Goal: Transaction & Acquisition: Purchase product/service

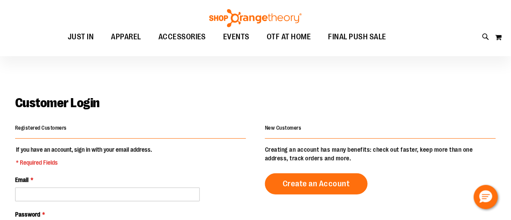
scroll to position [74, 0]
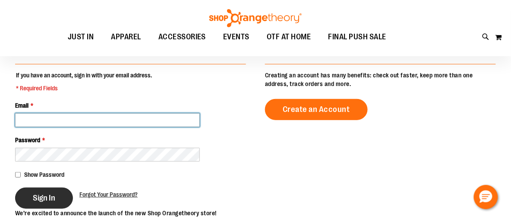
type input "**********"
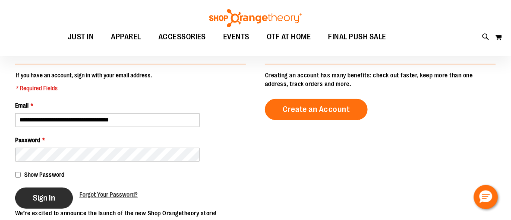
type input "**********"
click at [41, 192] on button "Sign In" at bounding box center [44, 197] width 58 height 21
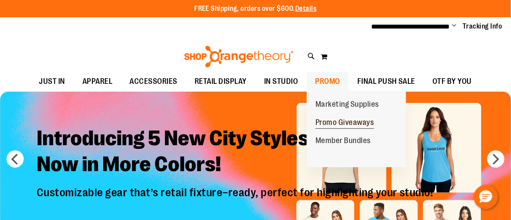
type input "**********"
click at [334, 123] on span "Promo Giveaways" at bounding box center [345, 123] width 59 height 11
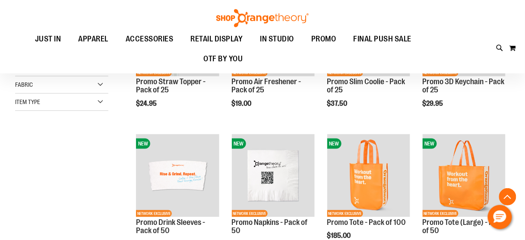
scroll to position [195, 0]
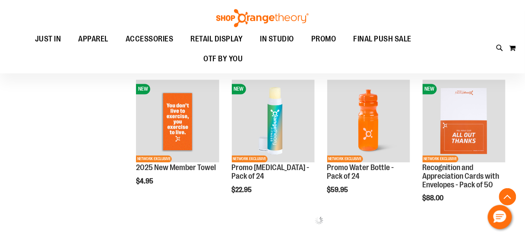
scroll to position [370, 0]
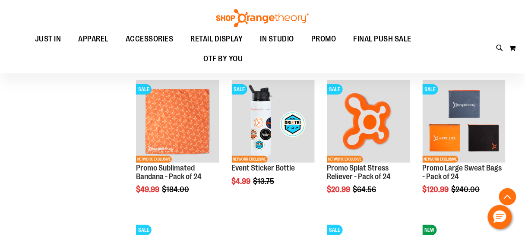
scroll to position [803, 0]
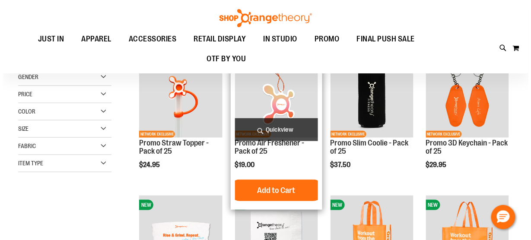
scroll to position [117, 0]
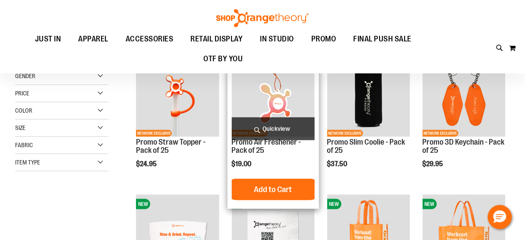
type input "**********"
click at [278, 130] on span "Quickview" at bounding box center [273, 128] width 83 height 23
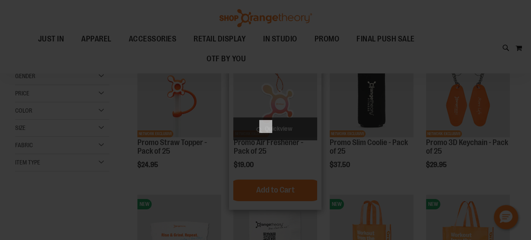
scroll to position [0, 0]
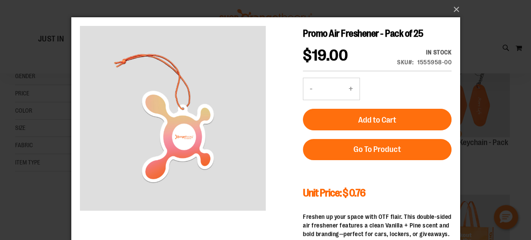
click at [345, 89] on button "+" at bounding box center [349, 89] width 17 height 22
type input "*"
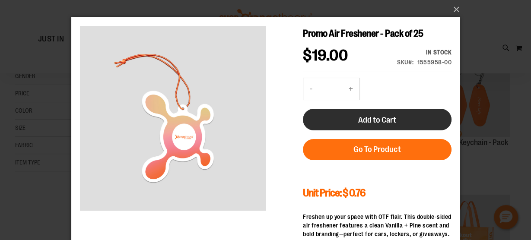
click at [382, 116] on span "Add to Cart" at bounding box center [376, 119] width 38 height 9
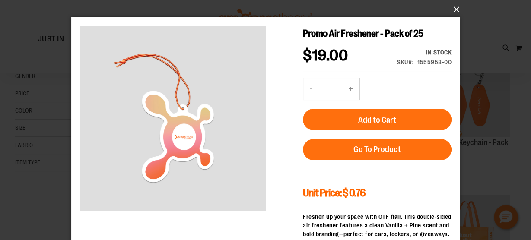
click at [454, 13] on button "×" at bounding box center [268, 9] width 389 height 19
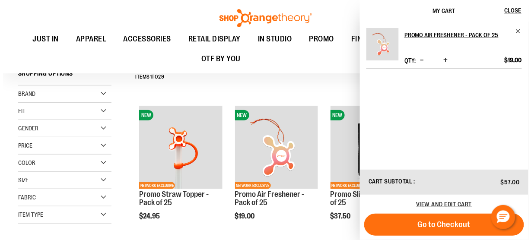
scroll to position [100, 0]
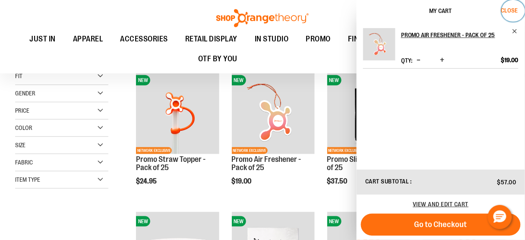
click at [506, 9] on span "Close" at bounding box center [509, 10] width 17 height 7
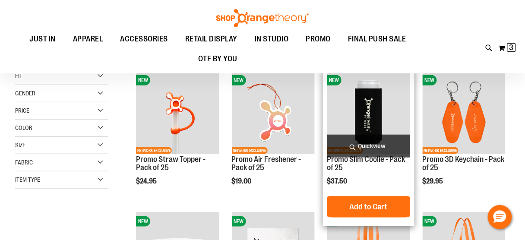
click at [373, 142] on span "Quickview" at bounding box center [368, 146] width 83 height 23
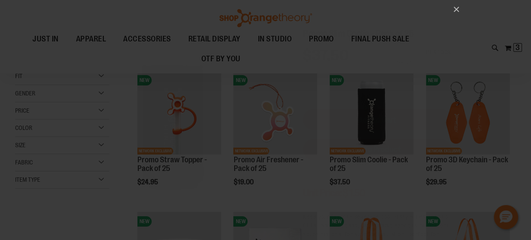
scroll to position [0, 0]
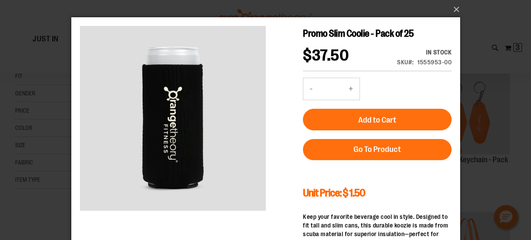
click at [348, 87] on button "+" at bounding box center [349, 89] width 17 height 22
type input "*"
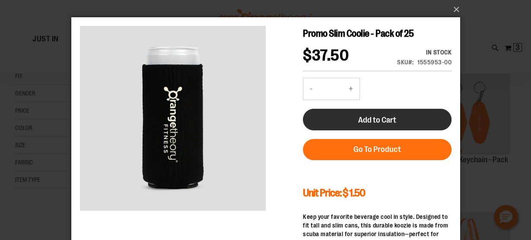
click at [361, 123] on span "Add to Cart" at bounding box center [376, 119] width 38 height 9
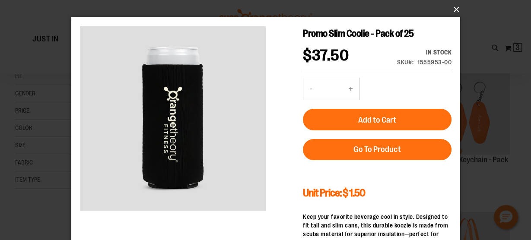
click at [454, 11] on button "×" at bounding box center [268, 9] width 389 height 19
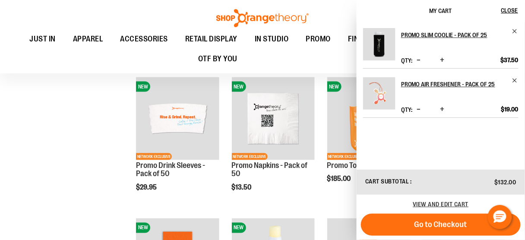
scroll to position [237, 0]
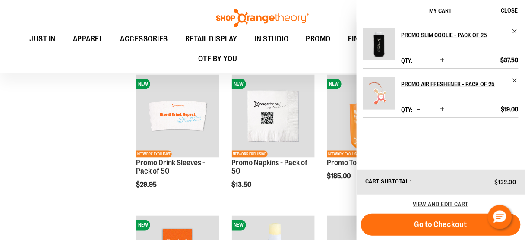
drag, startPoint x: 429, startPoint y: 188, endPoint x: 98, endPoint y: 172, distance: 331.1
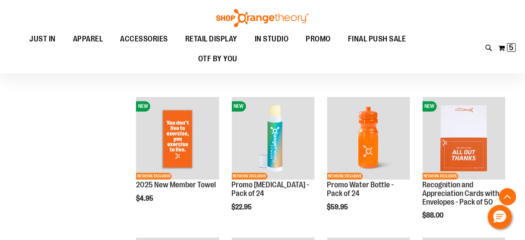
scroll to position [363, 0]
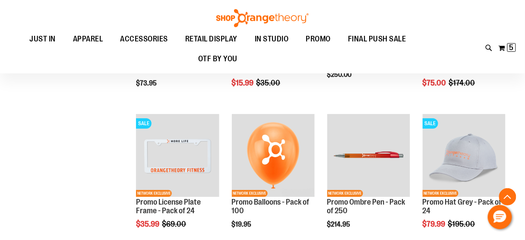
scroll to position [622, 0]
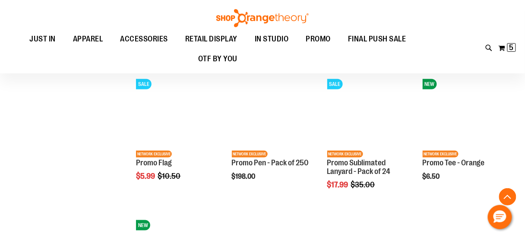
scroll to position [832, 0]
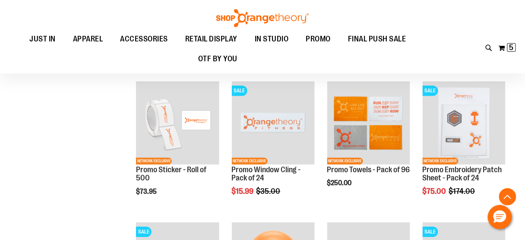
scroll to position [502, 0]
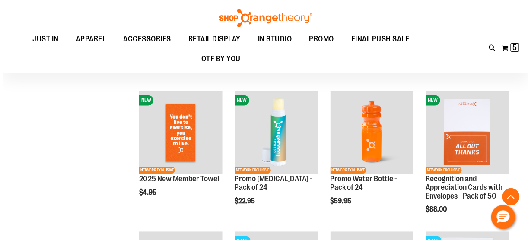
scroll to position [362, 0]
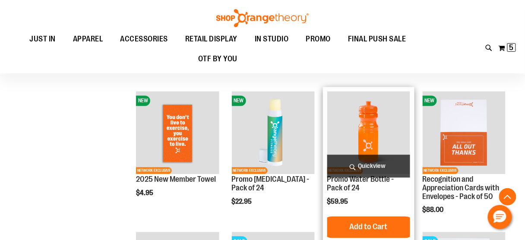
click at [374, 167] on span "Quickview" at bounding box center [368, 166] width 83 height 23
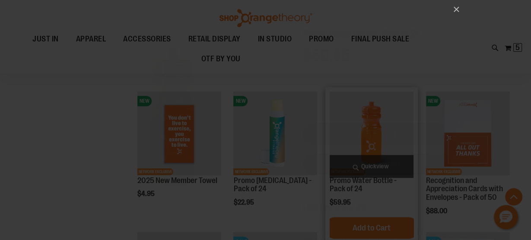
scroll to position [0, 0]
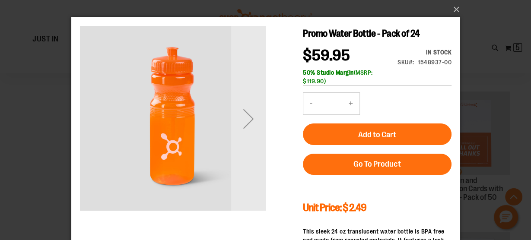
click at [349, 103] on button "+" at bounding box center [349, 104] width 17 height 22
type input "*"
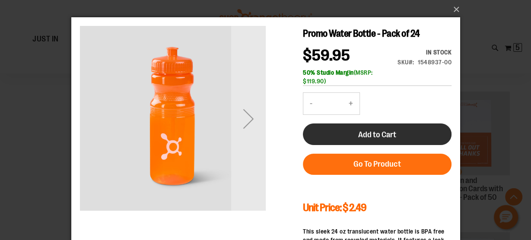
click at [388, 133] on span "Add to Cart" at bounding box center [376, 134] width 38 height 9
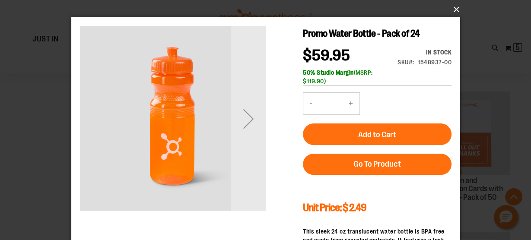
click at [453, 11] on button "×" at bounding box center [268, 9] width 389 height 19
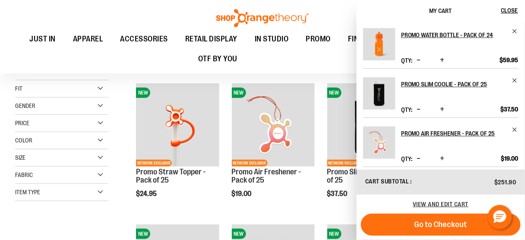
scroll to position [90, 0]
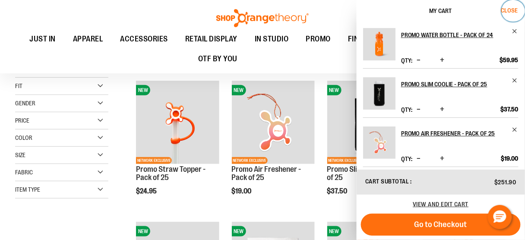
click at [511, 7] on span "Close" at bounding box center [509, 10] width 17 height 7
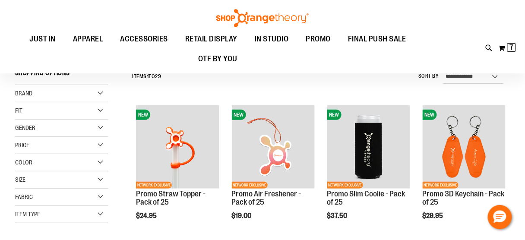
scroll to position [66, 0]
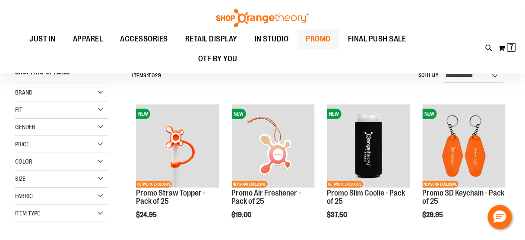
click at [318, 36] on span "PROMO" at bounding box center [318, 38] width 25 height 19
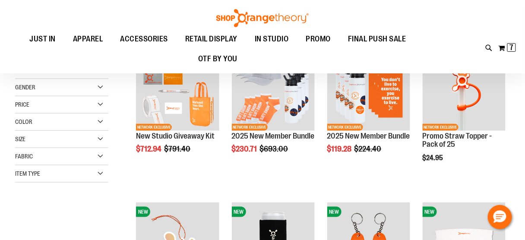
scroll to position [149, 0]
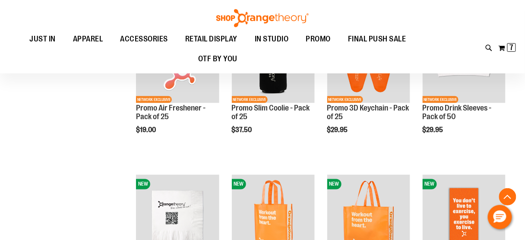
scroll to position [354, 0]
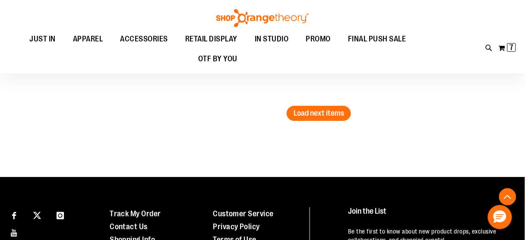
scroll to position [1453, 0]
type input "**********"
click at [333, 106] on button "Load next items" at bounding box center [319, 113] width 64 height 15
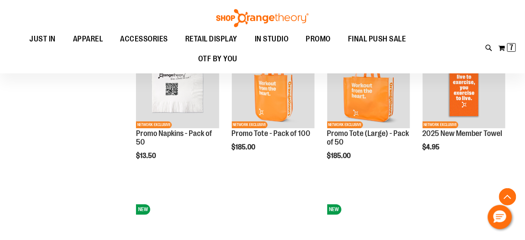
scroll to position [259, 0]
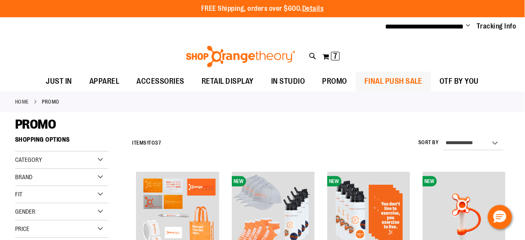
click at [403, 85] on span "FINAL PUSH SALE" at bounding box center [393, 81] width 58 height 19
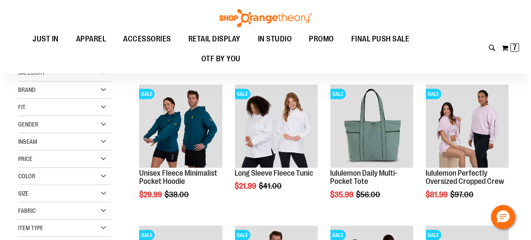
scroll to position [87, 0]
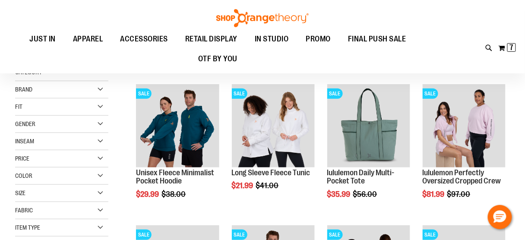
type input "**********"
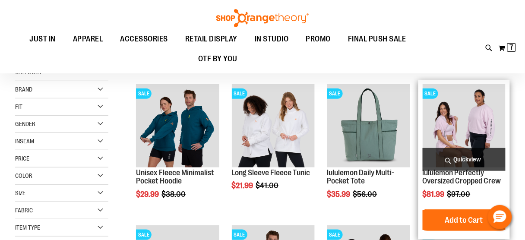
click at [456, 113] on img "product" at bounding box center [464, 125] width 83 height 83
click at [447, 160] on span "Quickview" at bounding box center [464, 159] width 83 height 23
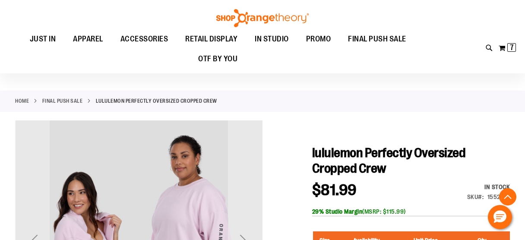
scroll to position [133, 0]
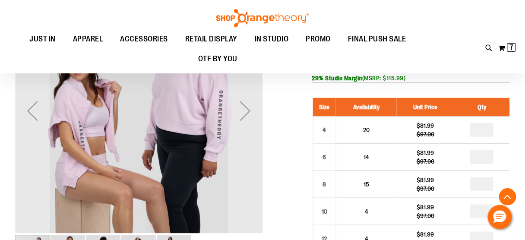
type input "**********"
click at [250, 114] on div "Next" at bounding box center [245, 111] width 35 height 35
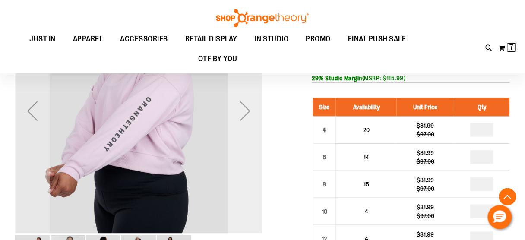
click at [240, 121] on div "Next" at bounding box center [245, 111] width 35 height 35
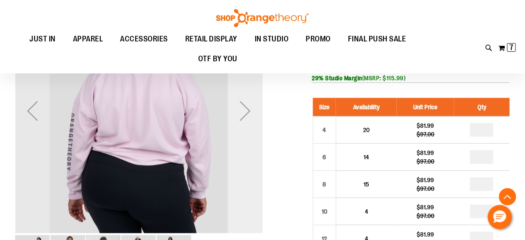
click at [247, 123] on div "Next" at bounding box center [245, 111] width 35 height 35
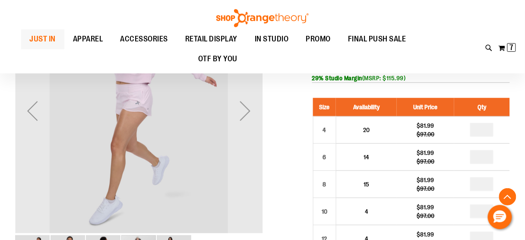
click at [44, 39] on span "JUST IN" at bounding box center [43, 38] width 26 height 19
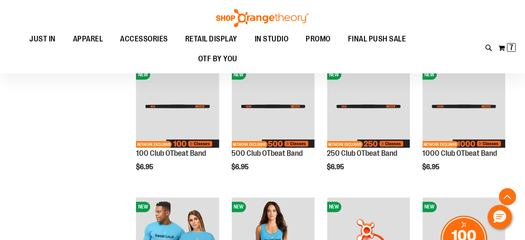
type input "**********"
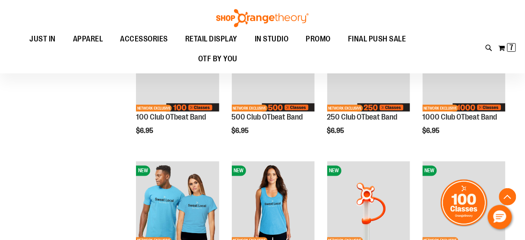
scroll to position [326, 0]
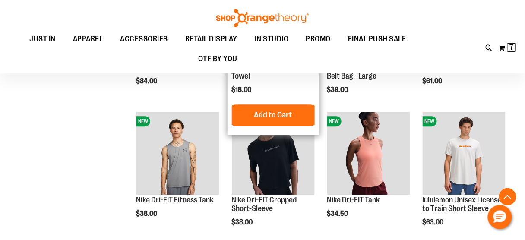
scroll to position [588, 0]
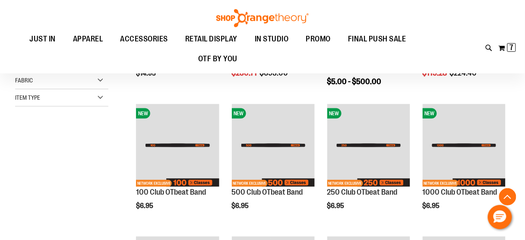
scroll to position [200, 0]
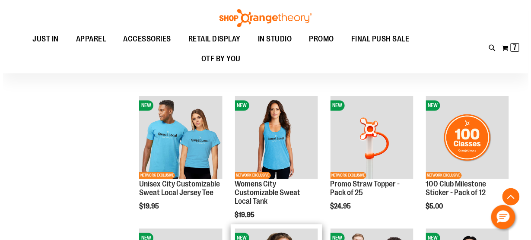
scroll to position [340, 0]
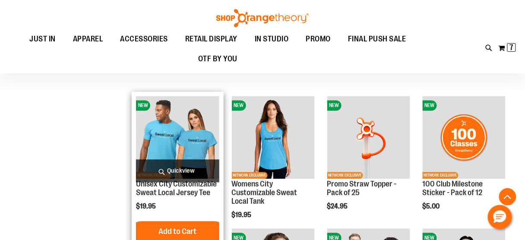
click at [191, 133] on img "product" at bounding box center [177, 137] width 83 height 83
click at [187, 174] on span "Quickview" at bounding box center [177, 171] width 83 height 23
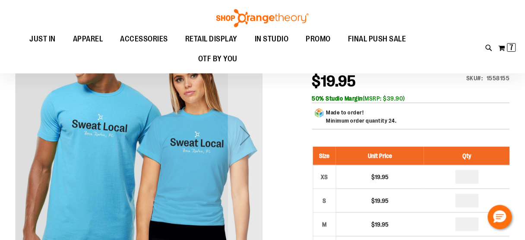
scroll to position [114, 0]
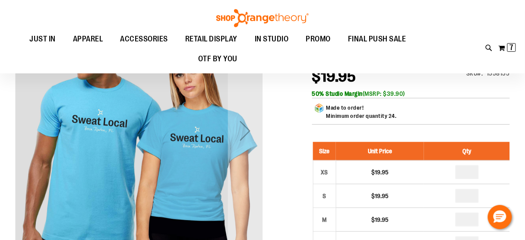
type input "**********"
click at [170, 156] on div "carousel" at bounding box center [138, 130] width 247 height 247
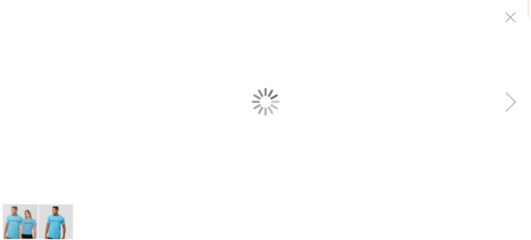
scroll to position [0, 0]
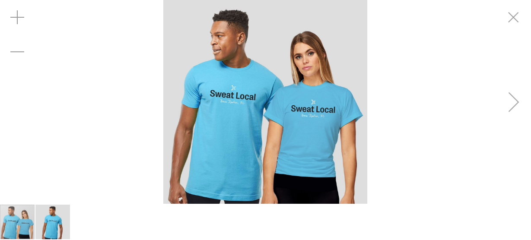
click at [512, 37] on div "Toggle Nav Search Popular Suggestions Advanced Search" at bounding box center [265, 54] width 531 height 35
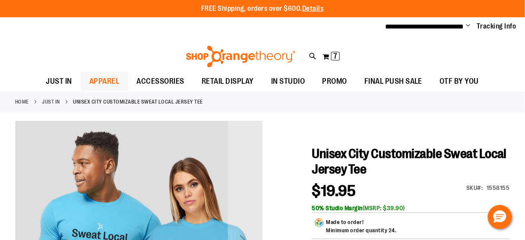
click at [110, 76] on span "APPAREL" at bounding box center [104, 81] width 30 height 19
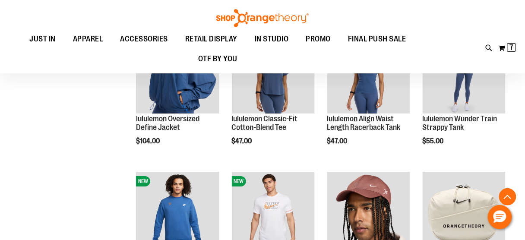
scroll to position [743, 0]
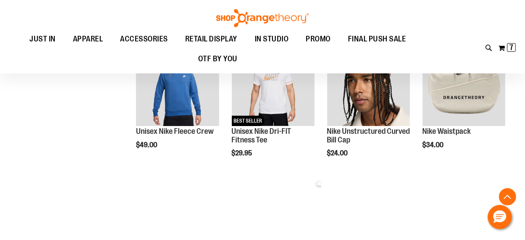
type input "**********"
click at [505, 49] on button "My Cart 7 7 items" at bounding box center [507, 48] width 18 height 14
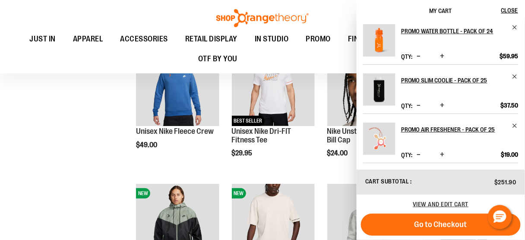
scroll to position [0, 0]
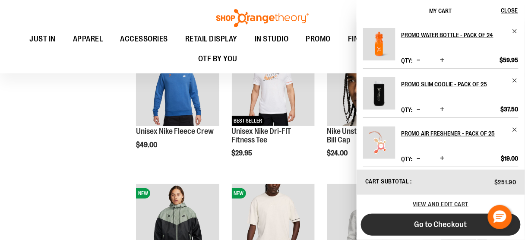
click at [464, 231] on button "Go to Checkout" at bounding box center [441, 225] width 160 height 22
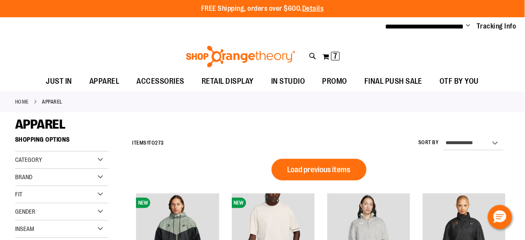
type input "**********"
click at [468, 26] on span "Change" at bounding box center [468, 26] width 4 height 8
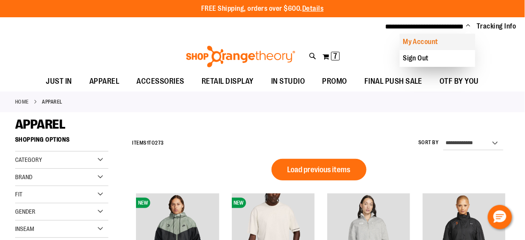
click at [416, 48] on link "My Account" at bounding box center [438, 42] width 76 height 16
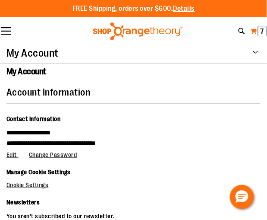
type input "**********"
click at [256, 35] on button "My Cart 7 7 items" at bounding box center [258, 31] width 17 height 14
